Goal: Navigation & Orientation: Understand site structure

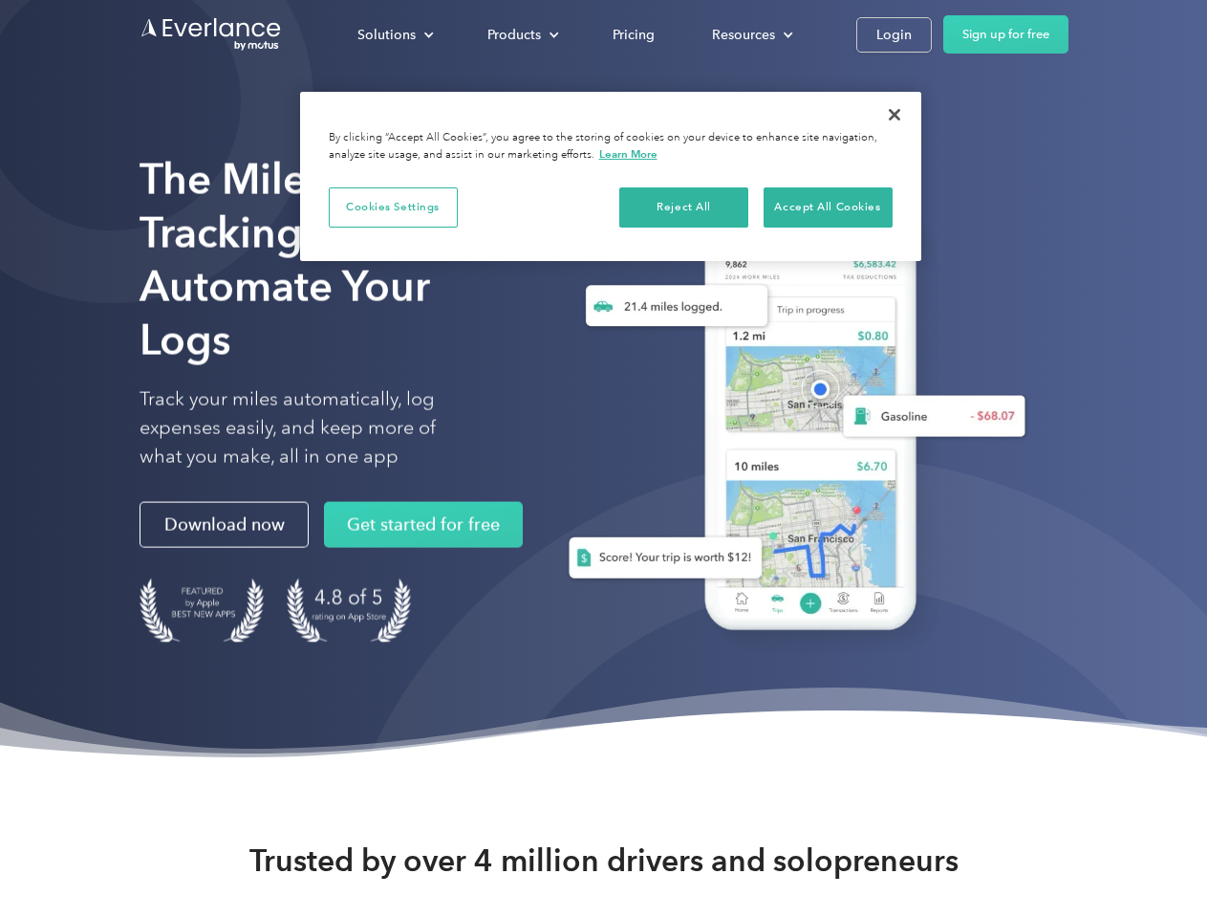
click at [395, 34] on div "Solutions" at bounding box center [387, 35] width 58 height 24
click at [521, 34] on div "Products" at bounding box center [515, 35] width 54 height 24
click at [750, 34] on div "Resources" at bounding box center [743, 35] width 63 height 24
click at [393, 206] on button "Cookies Settings" at bounding box center [393, 207] width 129 height 40
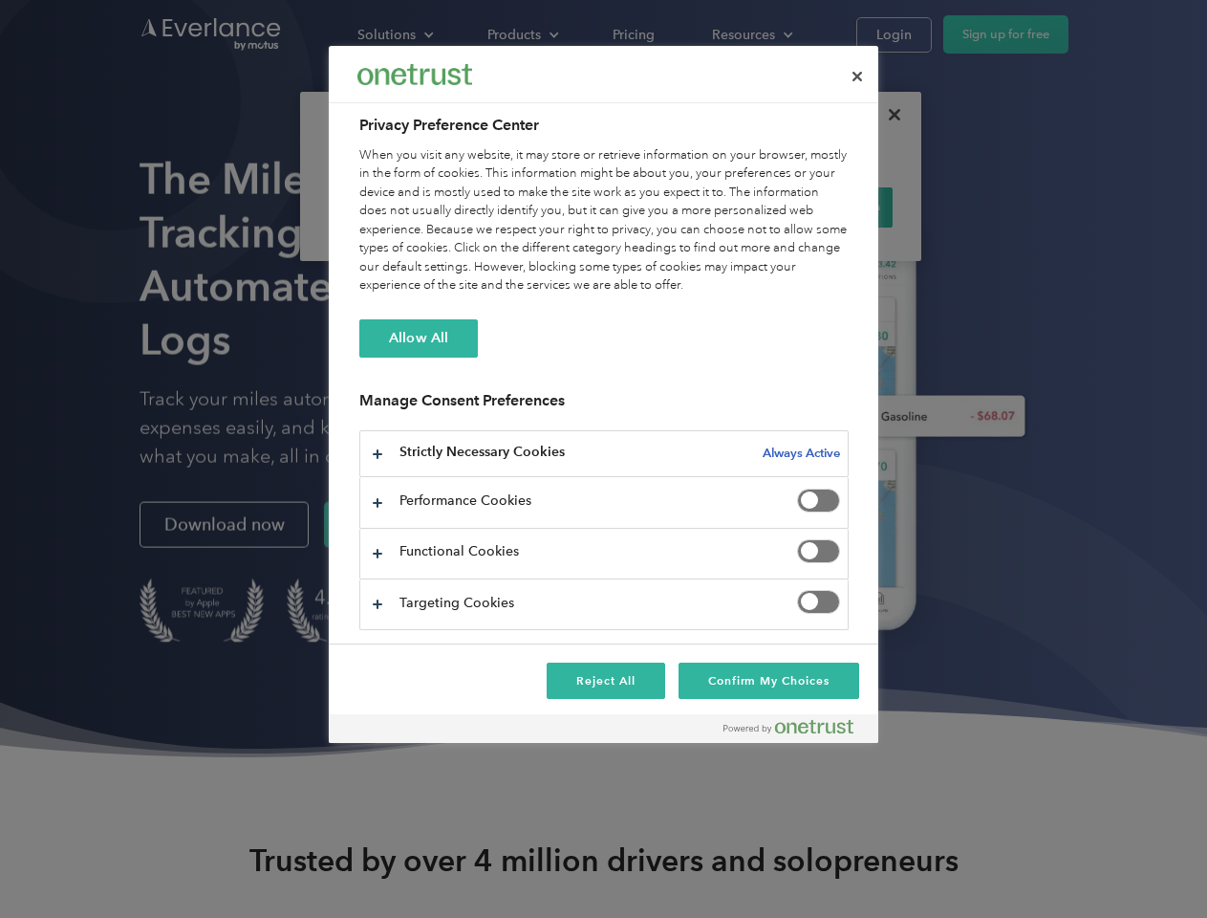
click at [684, 206] on div "When you visit any website, it may store or retrieve information on your browse…" at bounding box center [603, 220] width 489 height 149
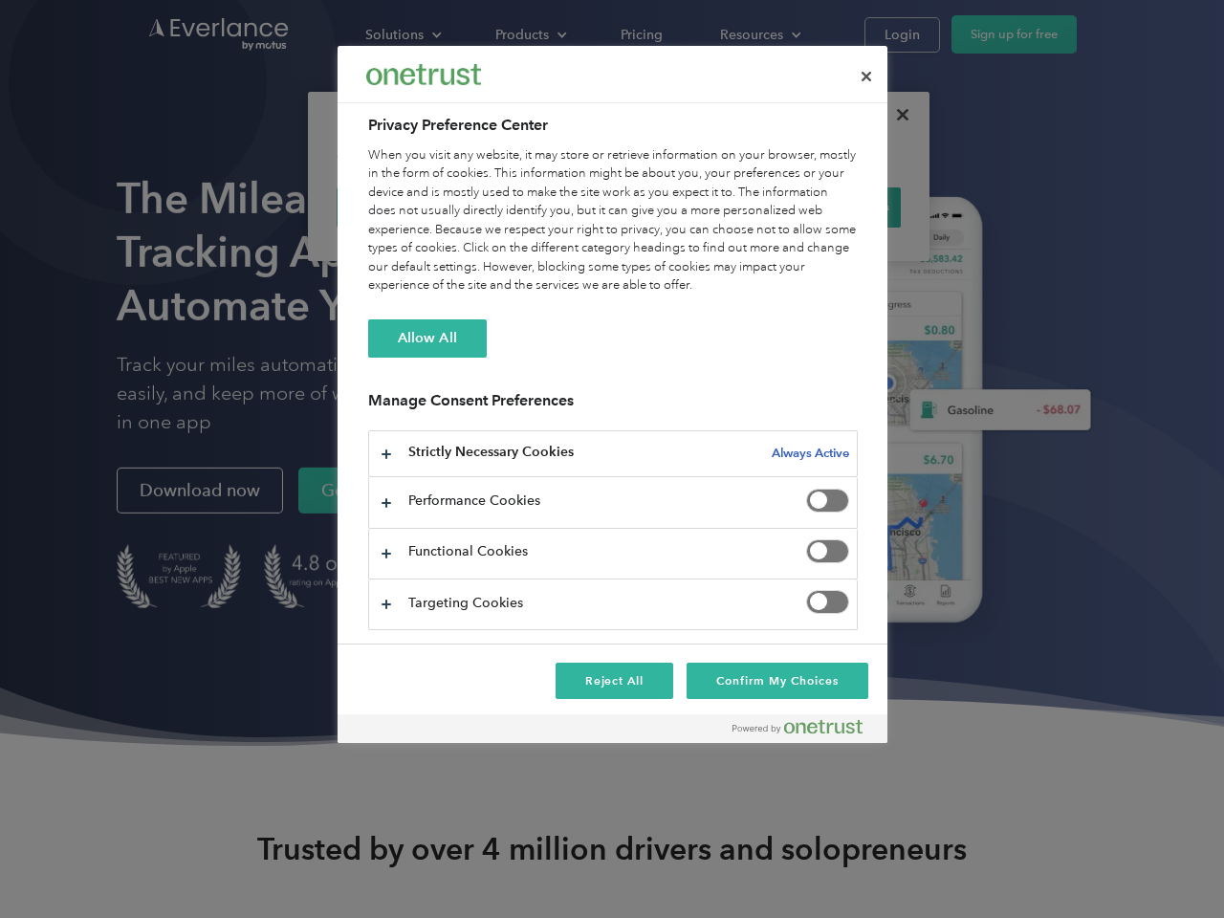
click at [828, 206] on div "When you visit any website, it may store or retrieve information on your browse…" at bounding box center [612, 220] width 489 height 149
click at [895, 115] on div at bounding box center [612, 459] width 1224 height 918
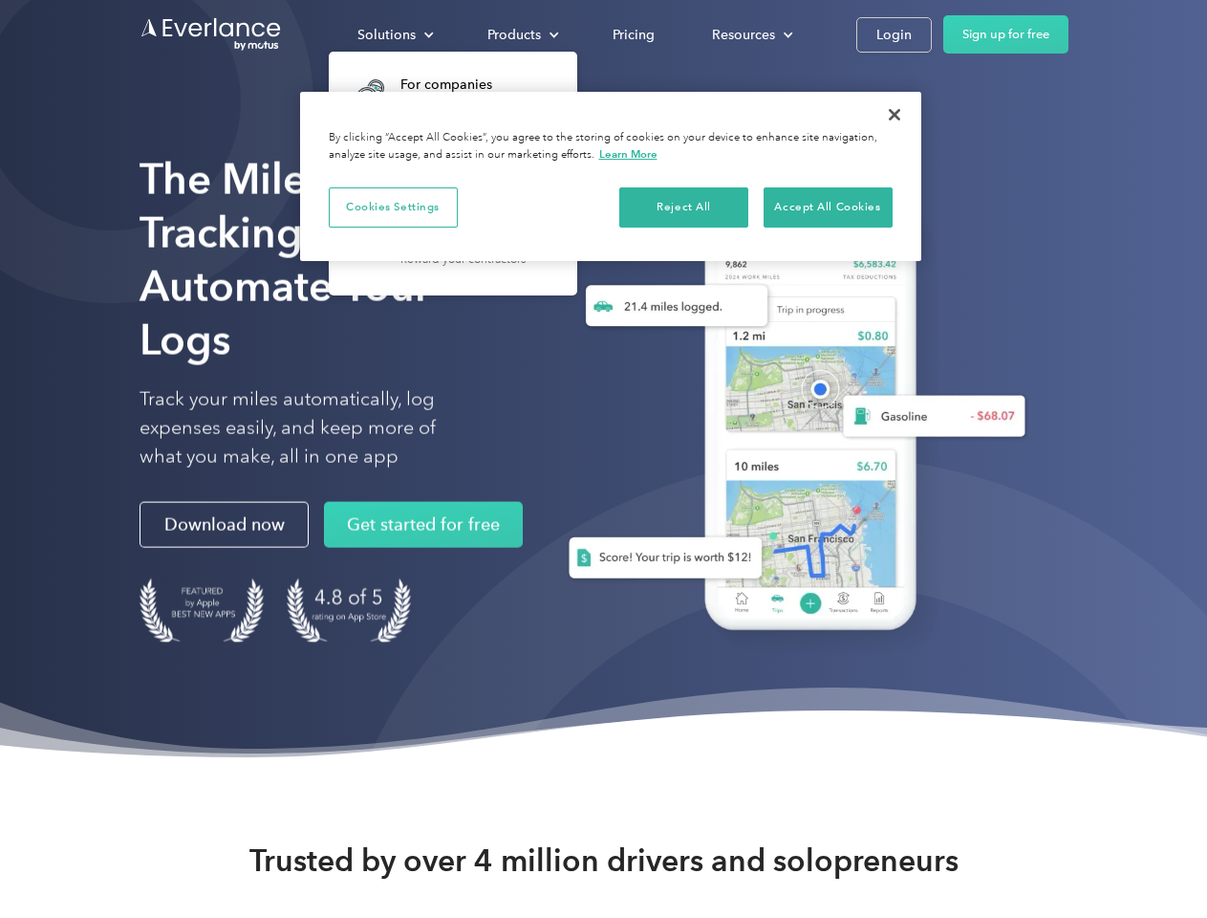
click at [395, 34] on div "Solutions" at bounding box center [387, 35] width 58 height 24
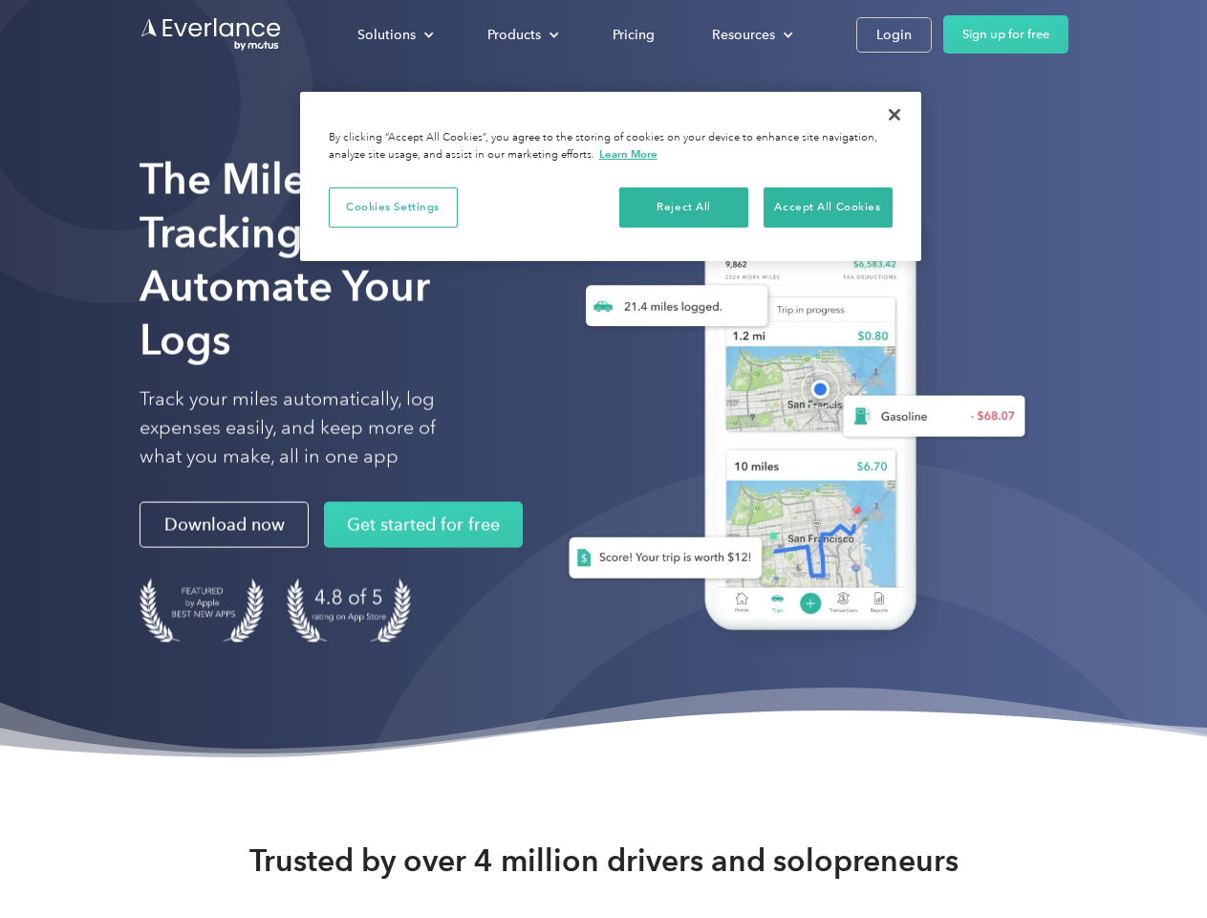
click at [521, 34] on div "Products" at bounding box center [515, 35] width 54 height 24
click at [750, 34] on div "Resources" at bounding box center [743, 35] width 63 height 24
click at [393, 206] on button "Cookies Settings" at bounding box center [393, 207] width 129 height 40
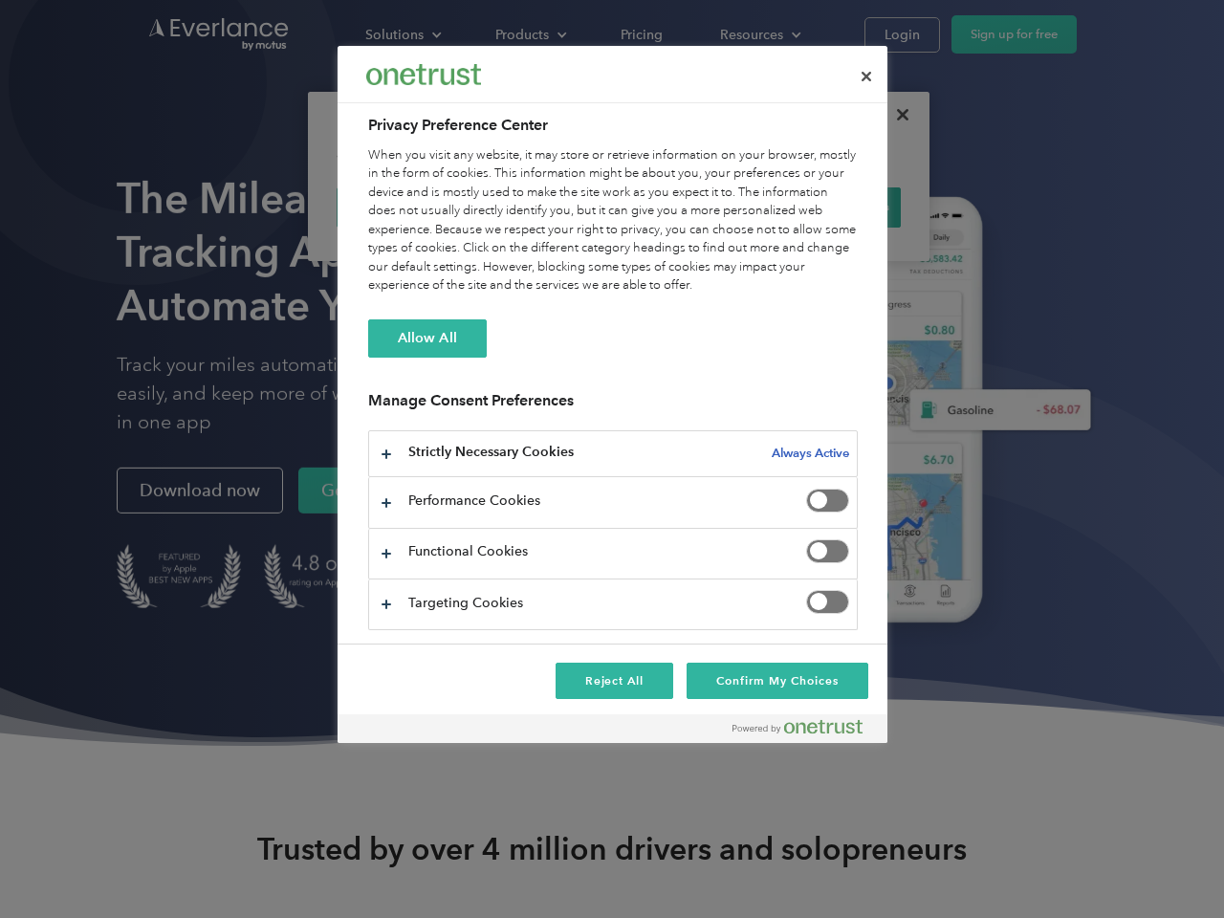
click at [684, 206] on div "When you visit any website, it may store or retrieve information on your browse…" at bounding box center [612, 220] width 489 height 149
click at [828, 206] on div "When you visit any website, it may store or retrieve information on your browse…" at bounding box center [612, 220] width 489 height 149
click at [895, 115] on div at bounding box center [612, 459] width 1224 height 918
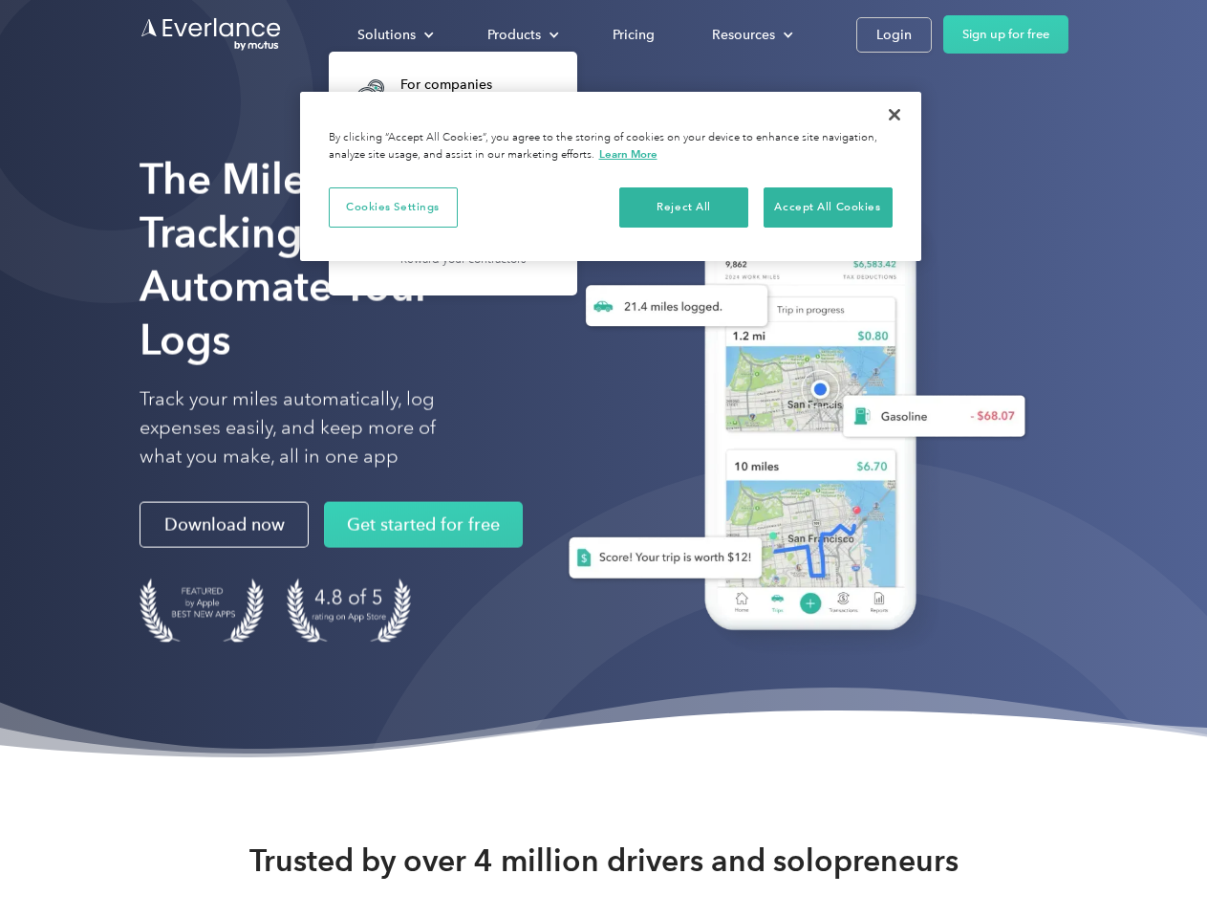
click at [395, 34] on div "Solutions" at bounding box center [387, 35] width 58 height 24
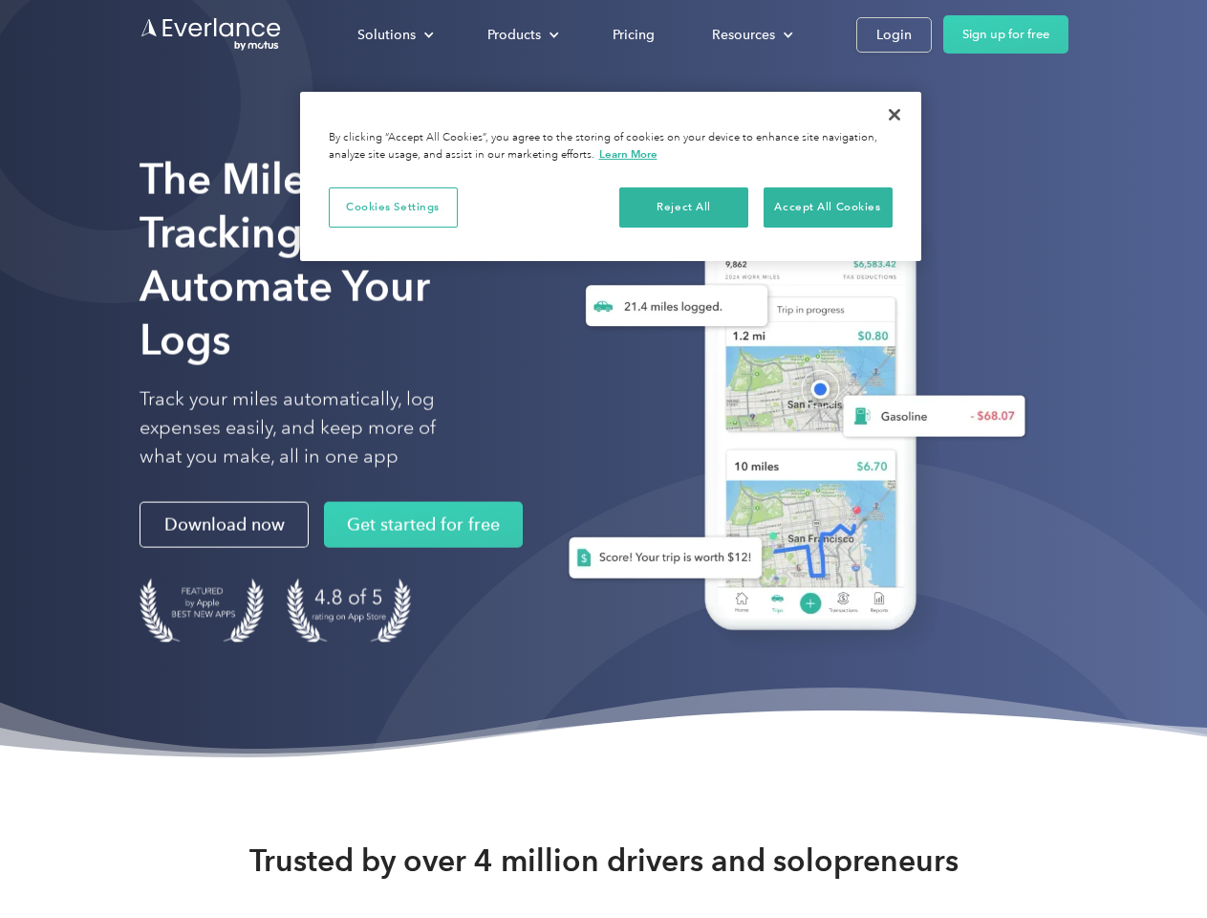
click at [521, 34] on div "Products" at bounding box center [515, 35] width 54 height 24
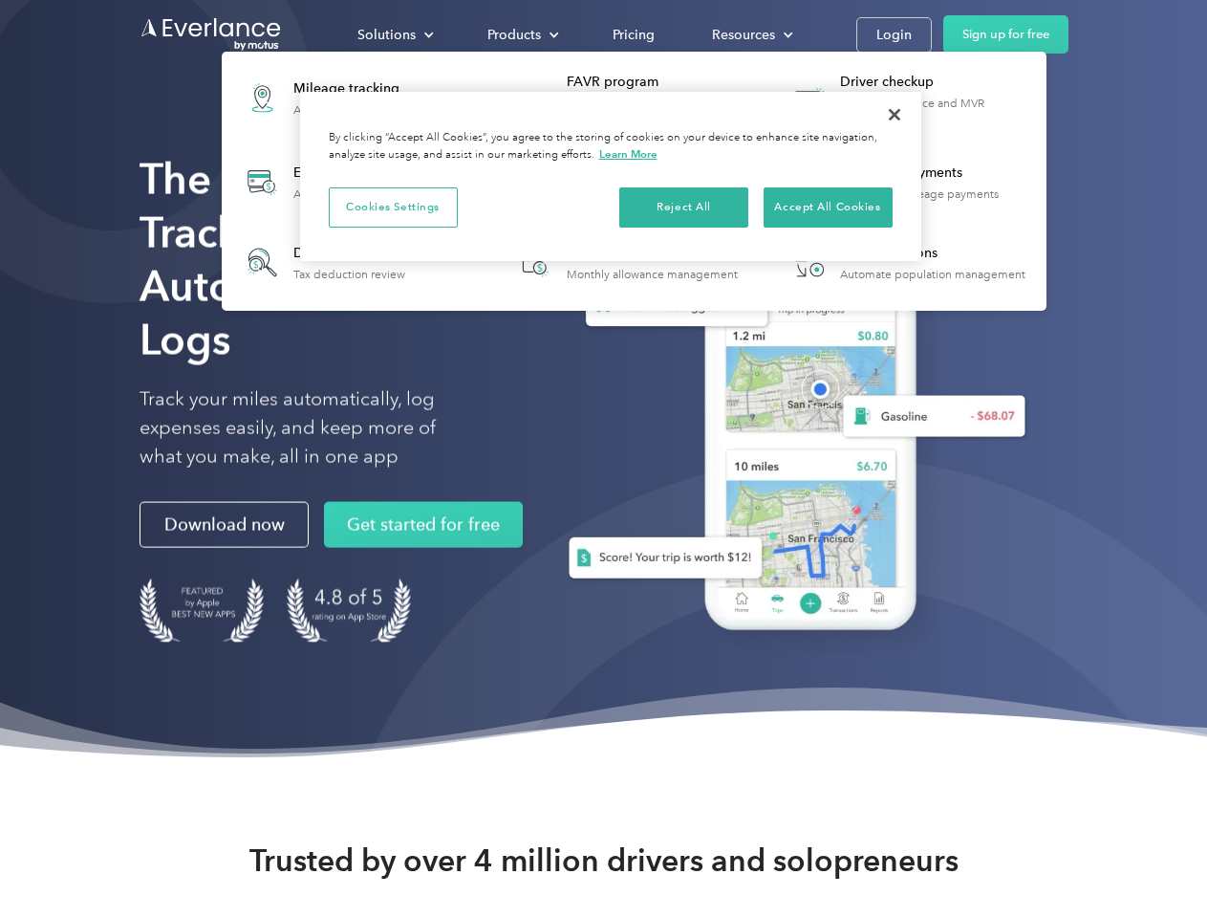
click at [750, 34] on div "Resources" at bounding box center [743, 35] width 63 height 24
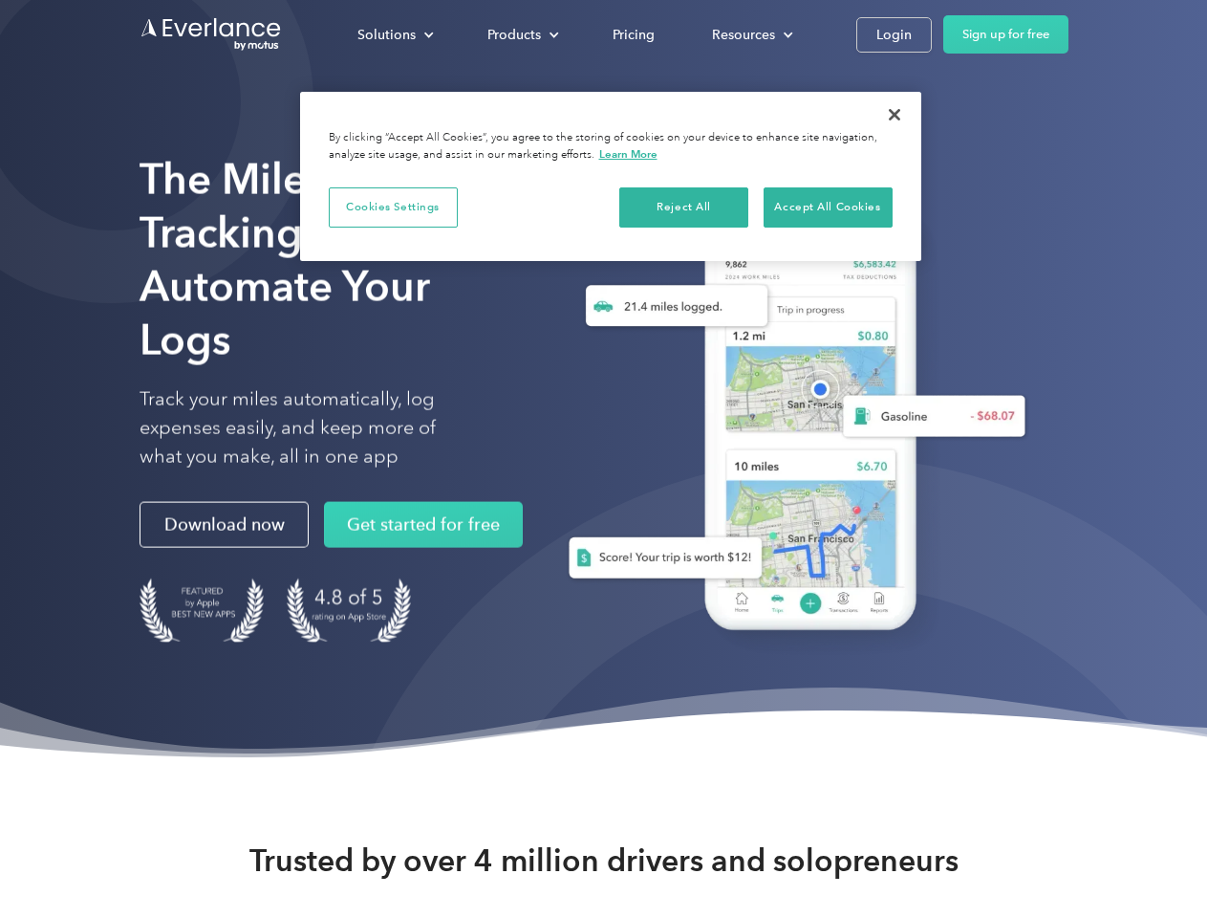
click at [393, 206] on button "Cookies Settings" at bounding box center [393, 207] width 129 height 40
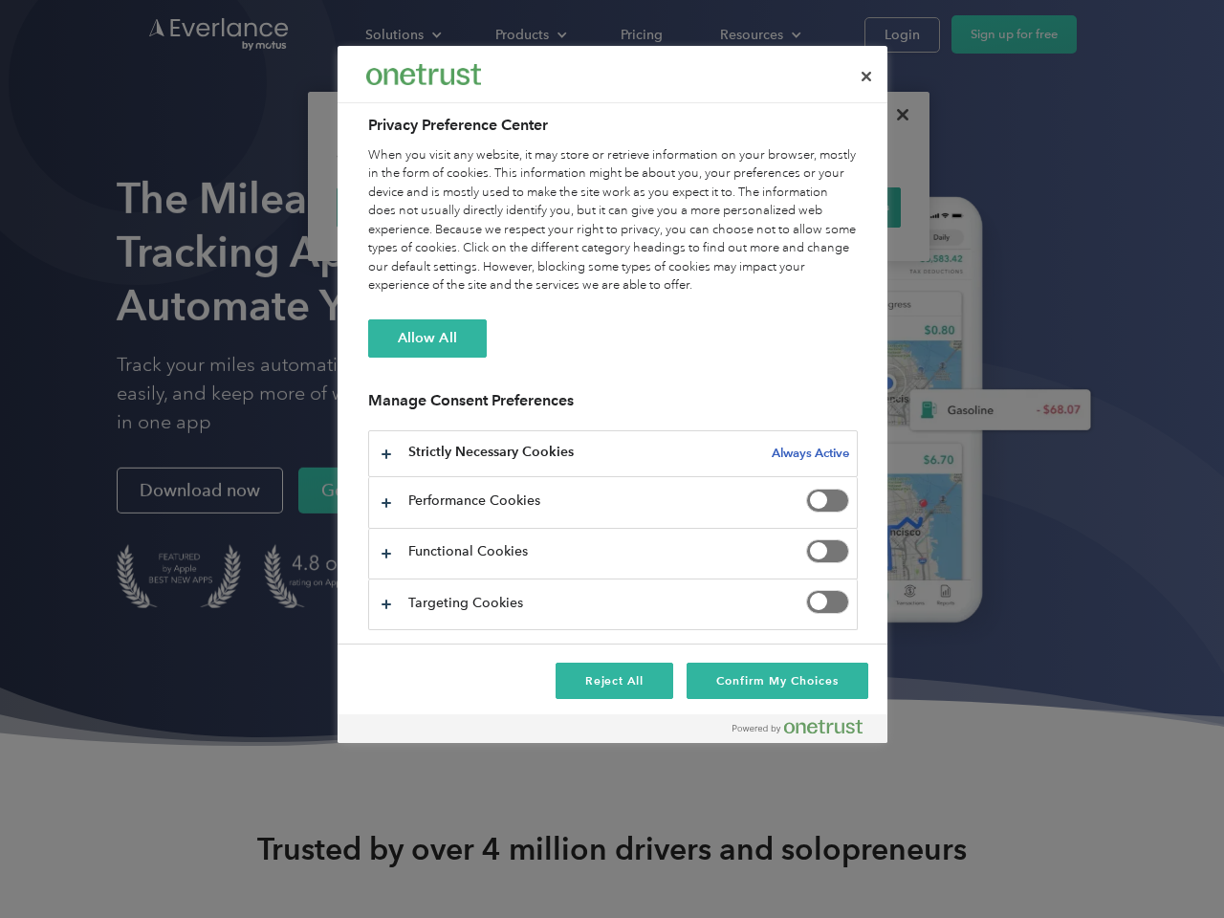
click at [684, 206] on div "When you visit any website, it may store or retrieve information on your browse…" at bounding box center [612, 220] width 489 height 149
click at [828, 206] on div "When you visit any website, it may store or retrieve information on your browse…" at bounding box center [612, 220] width 489 height 149
click at [895, 115] on div at bounding box center [612, 459] width 1224 height 918
